Goal: Check status: Check status

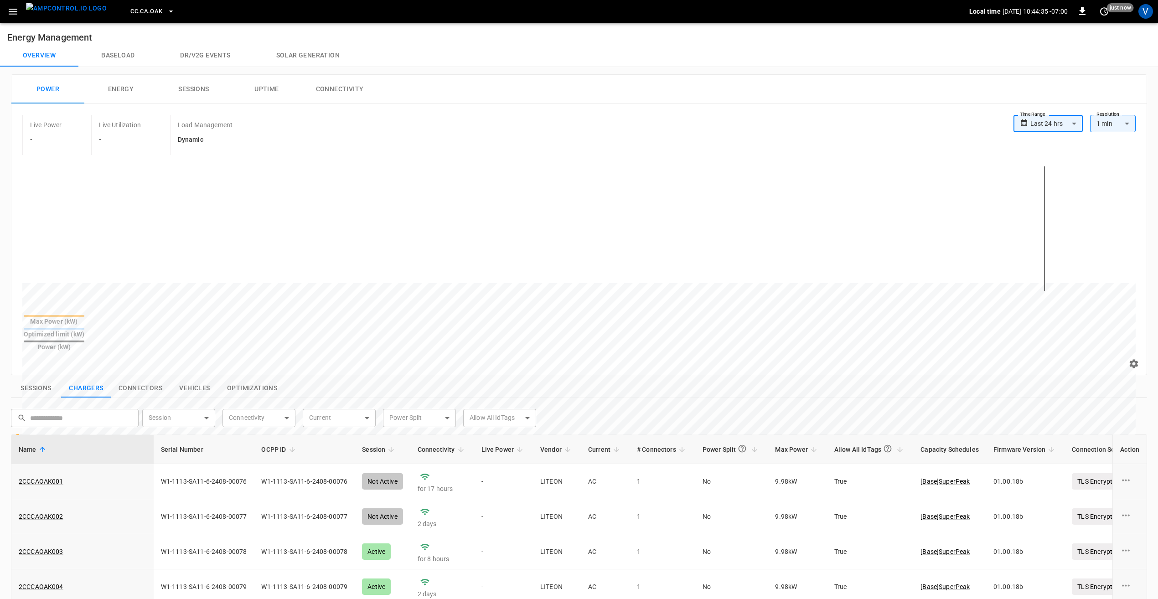
click at [133, 15] on span "CC.CA.OAK" at bounding box center [146, 11] width 32 height 10
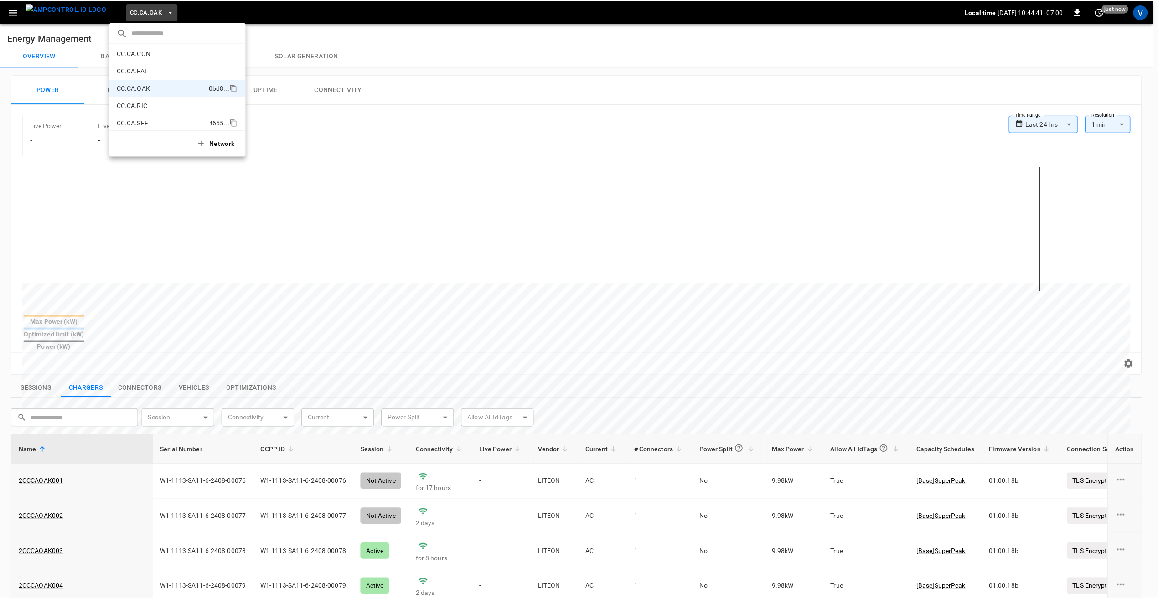
scroll to position [73, 0]
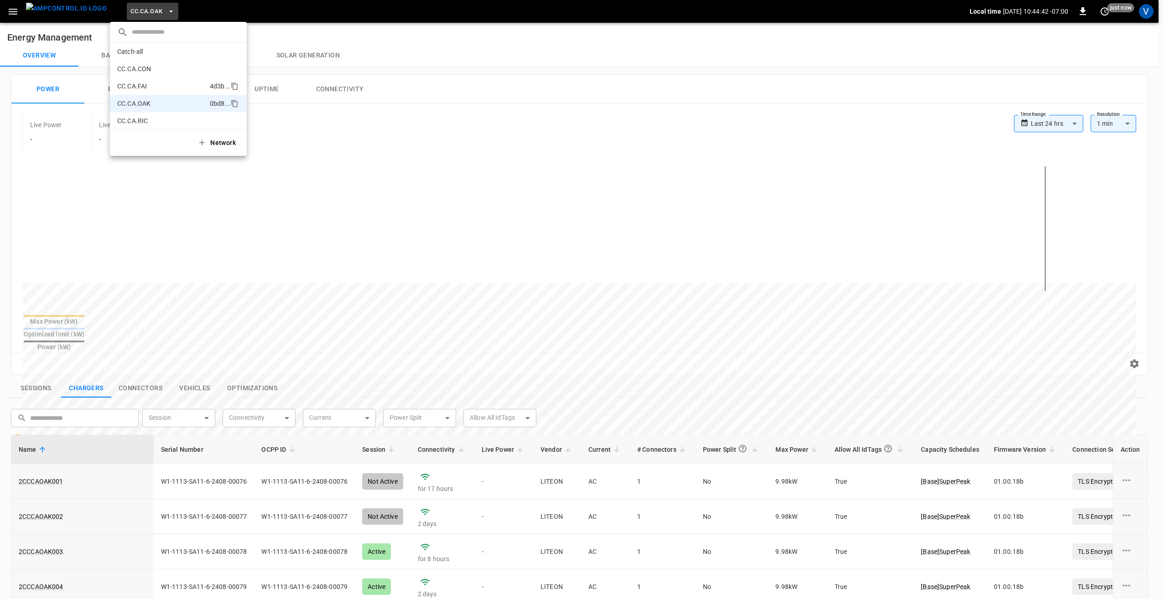
click at [150, 86] on p "CC.CA.FAI" at bounding box center [161, 86] width 89 height 9
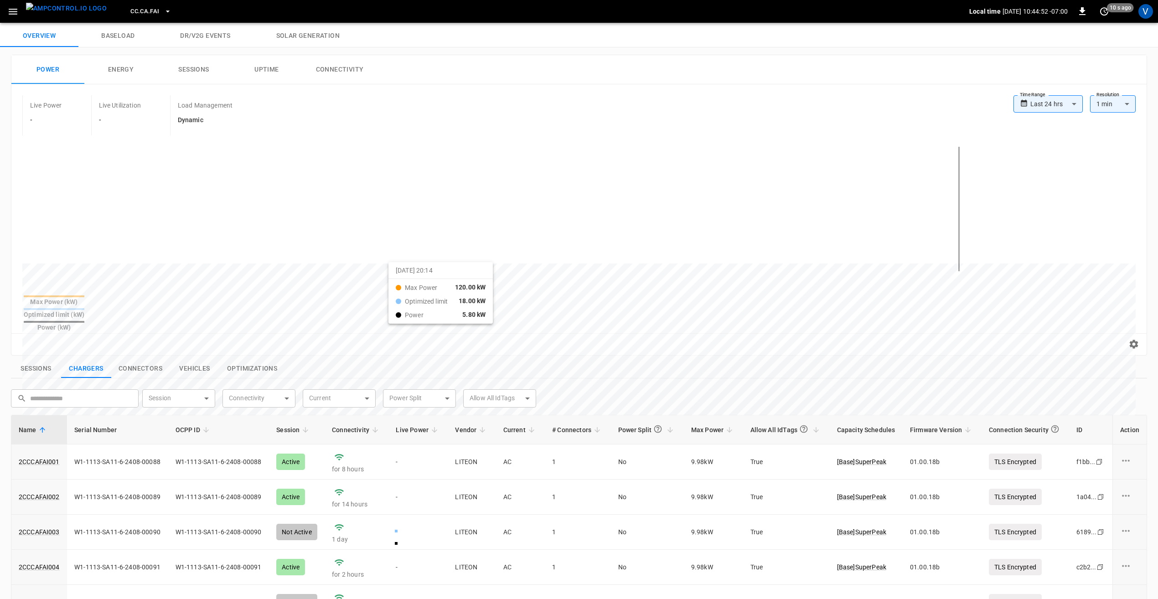
scroll to position [0, 0]
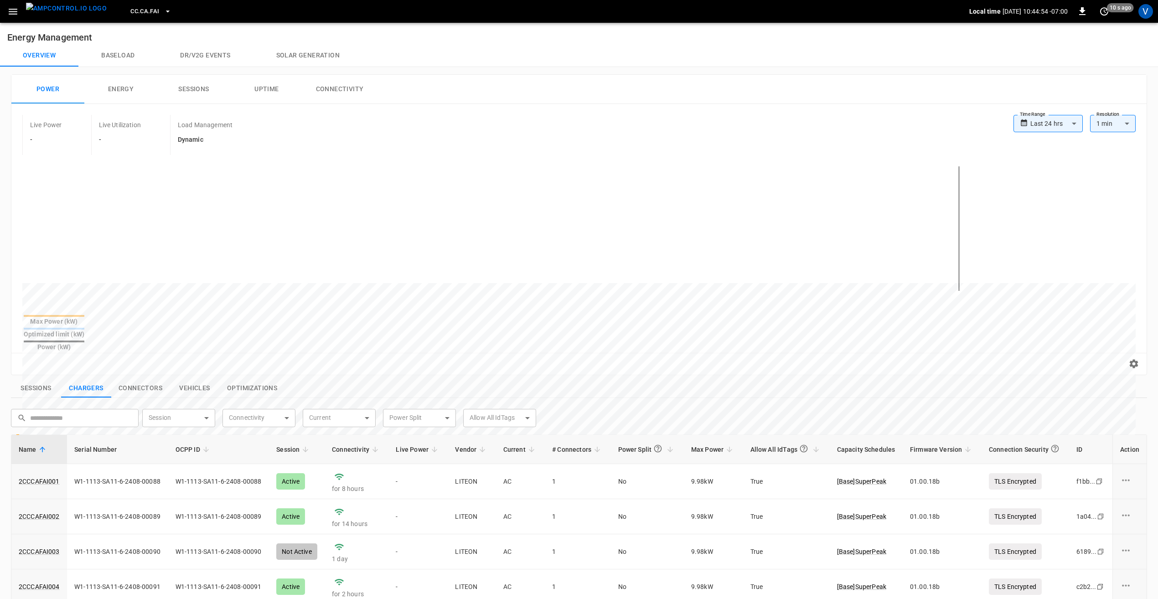
drag, startPoint x: 192, startPoint y: 84, endPoint x: 203, endPoint y: 91, distance: 13.5
click at [191, 87] on button "Sessions" at bounding box center [193, 89] width 73 height 29
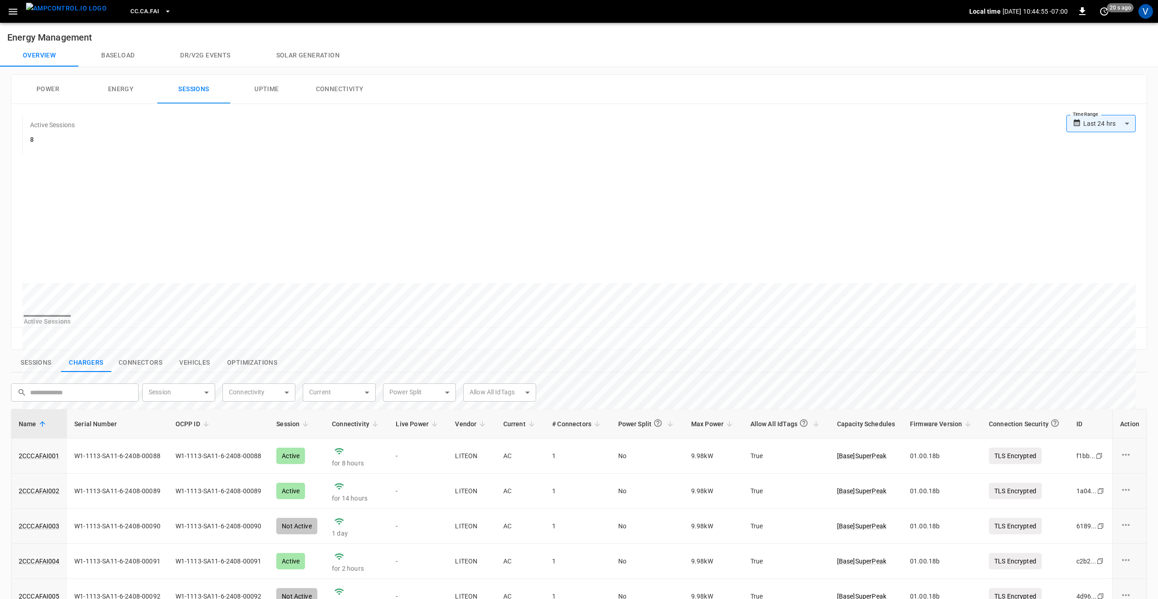
click at [1116, 124] on body "**********" at bounding box center [579, 430] width 1158 height 861
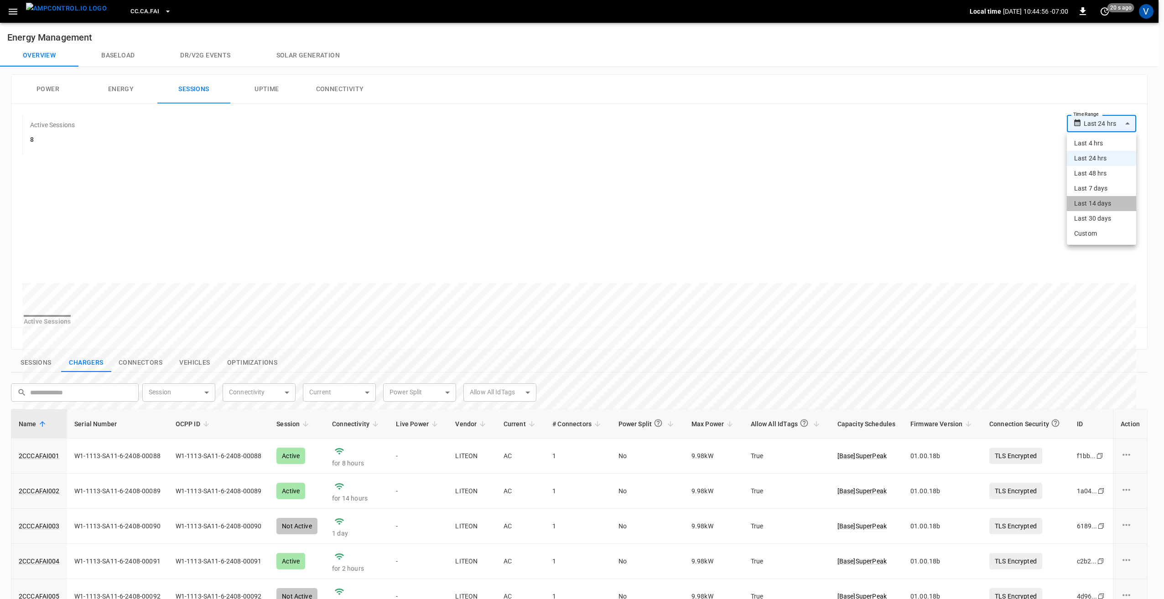
click at [1094, 205] on li "Last 14 days" at bounding box center [1101, 203] width 69 height 15
type input "**********"
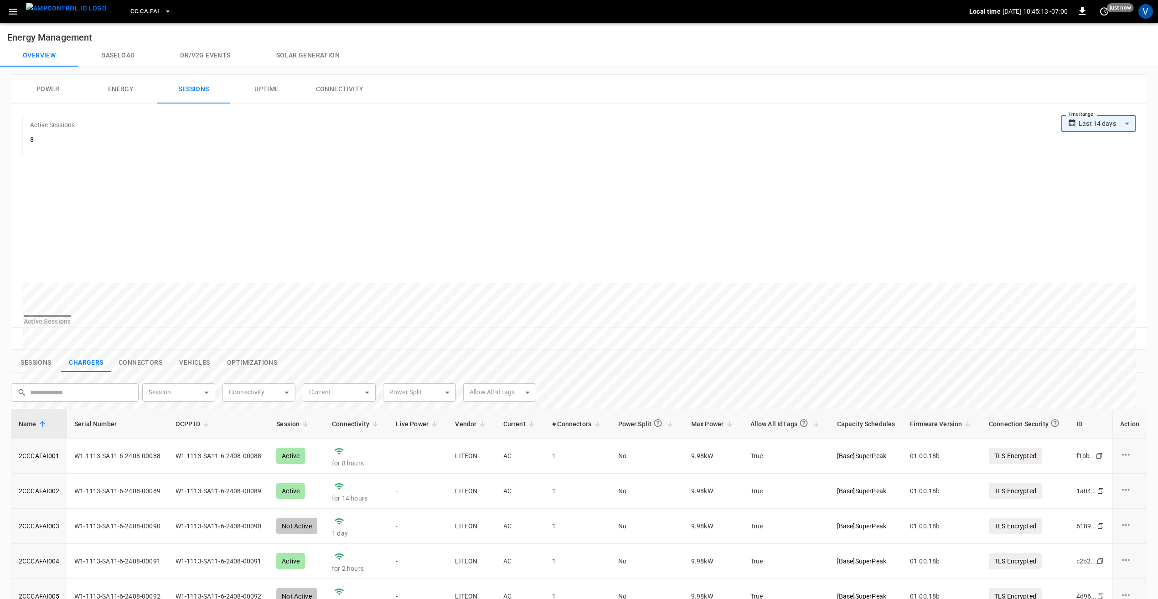
click at [36, 370] on button "Sessions" at bounding box center [36, 362] width 50 height 19
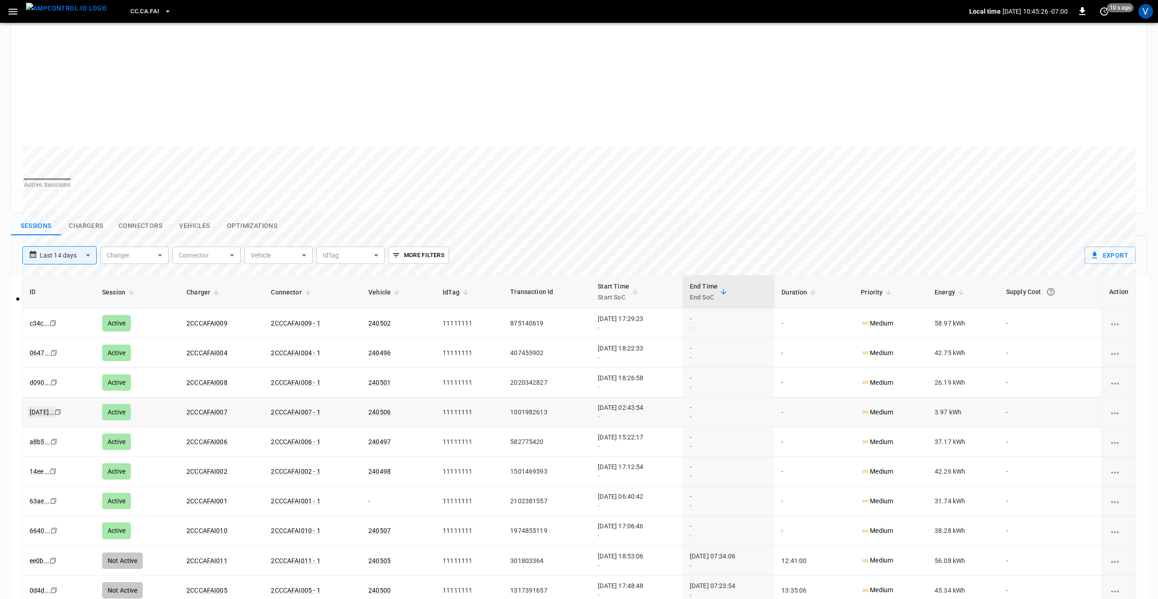
click at [37, 418] on link "[DATE] ..." at bounding box center [42, 412] width 28 height 11
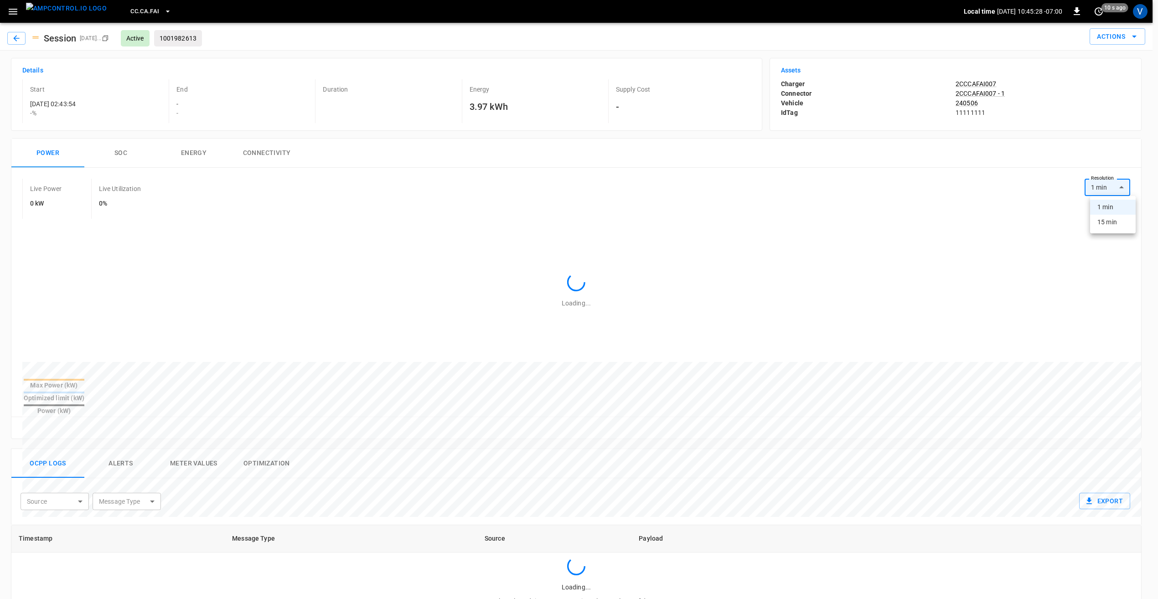
click at [1124, 189] on body "CC.CA.FAI Local time [DATE] 10:45:28 -07:00 0 10 s ago V Session [DATE] ... Cop…" at bounding box center [579, 490] width 1158 height 980
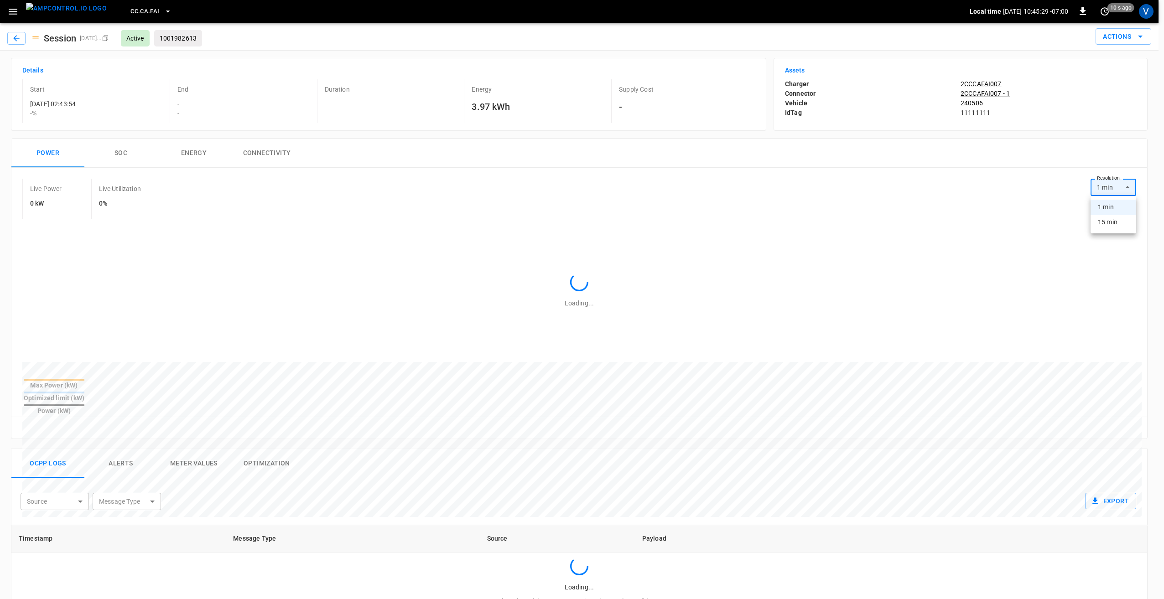
click at [419, 163] on div at bounding box center [582, 299] width 1164 height 599
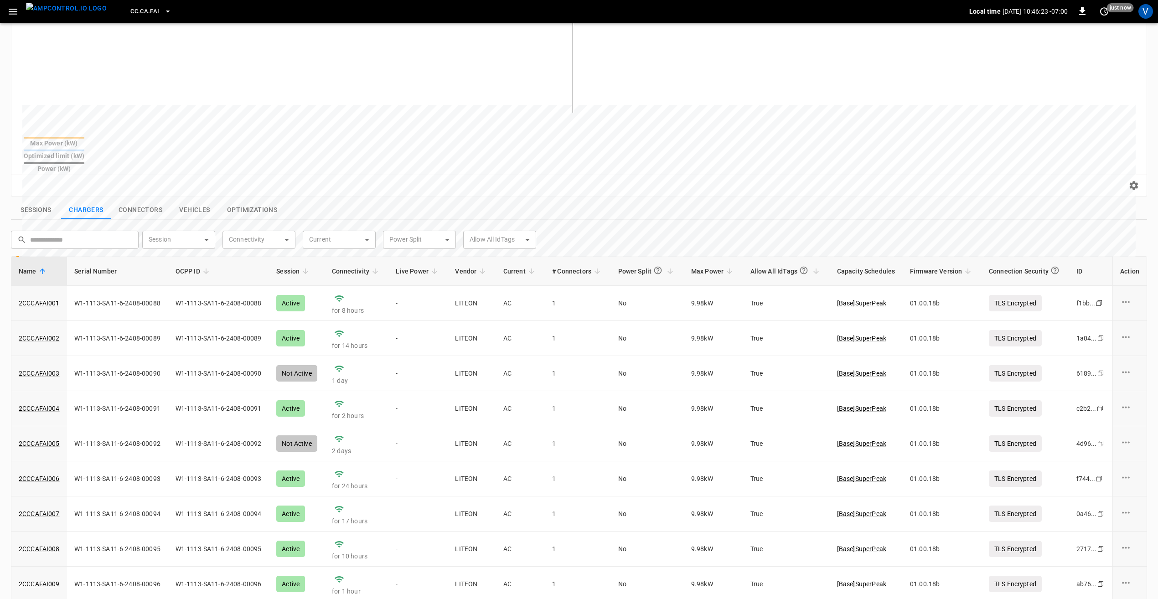
scroll to position [177, 0]
click at [39, 202] on button "Sessions" at bounding box center [36, 211] width 50 height 19
